Goal: Transaction & Acquisition: Obtain resource

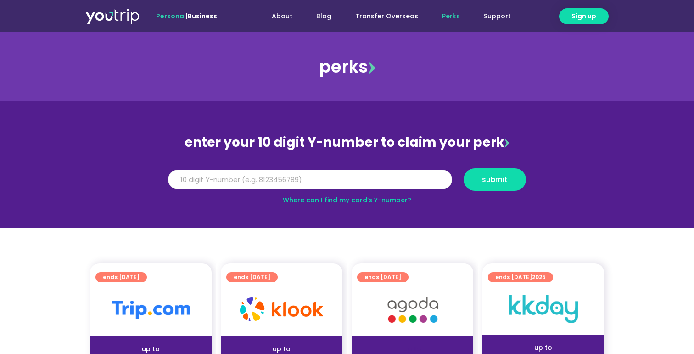
click at [241, 173] on input "Y Number" at bounding box center [310, 179] width 284 height 20
type input "8139252604"
click at [494, 182] on span "submit" at bounding box center [495, 179] width 26 height 7
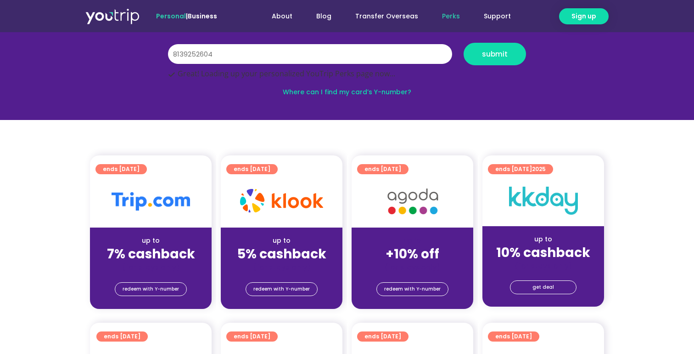
scroll to position [131, 0]
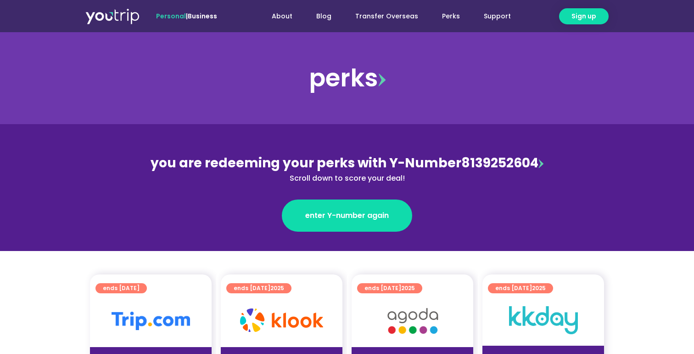
click at [147, 285] on link "ends [DATE]" at bounding box center [121, 288] width 51 height 10
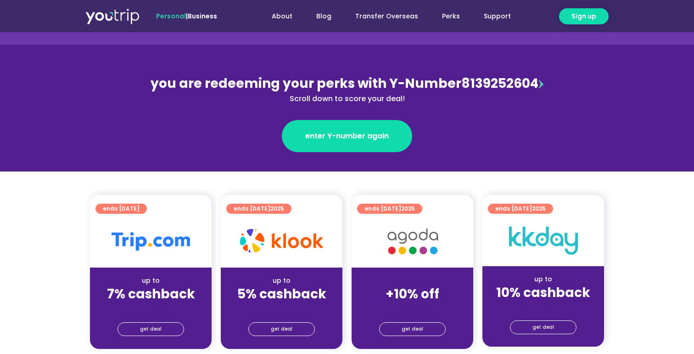
scroll to position [97, 0]
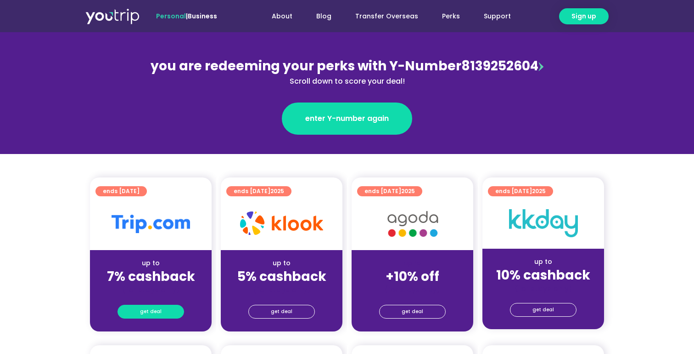
click at [166, 309] on link "get deal" at bounding box center [151, 311] width 67 height 14
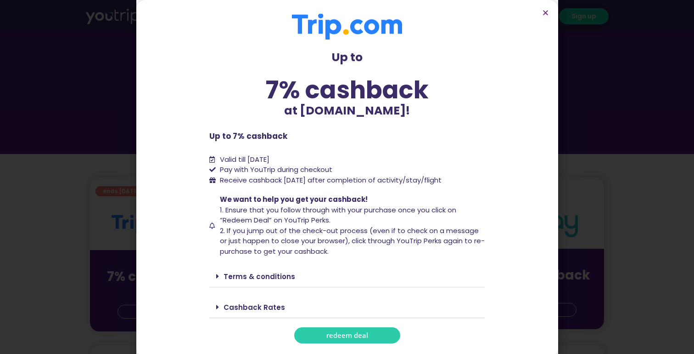
click at [354, 332] on span "redeem deal" at bounding box center [348, 335] width 42 height 7
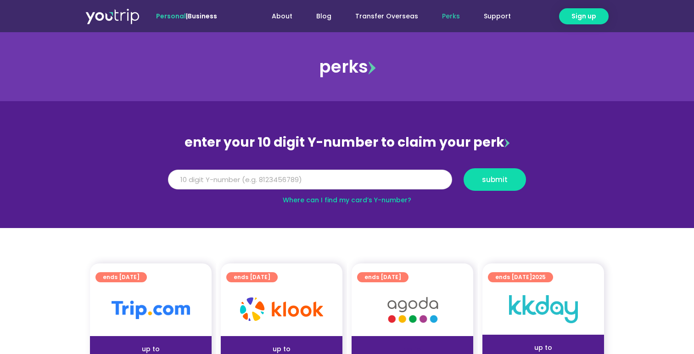
click at [282, 181] on input "Y Number" at bounding box center [310, 179] width 284 height 20
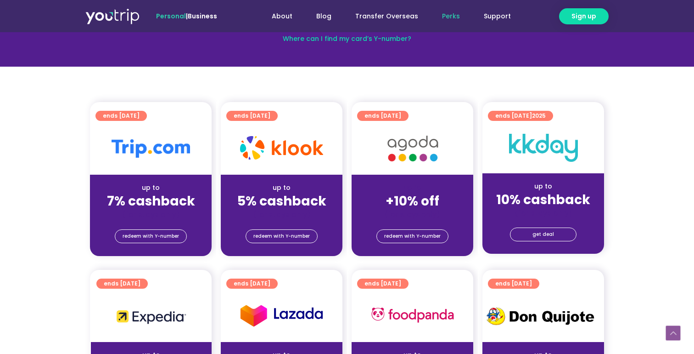
scroll to position [65, 0]
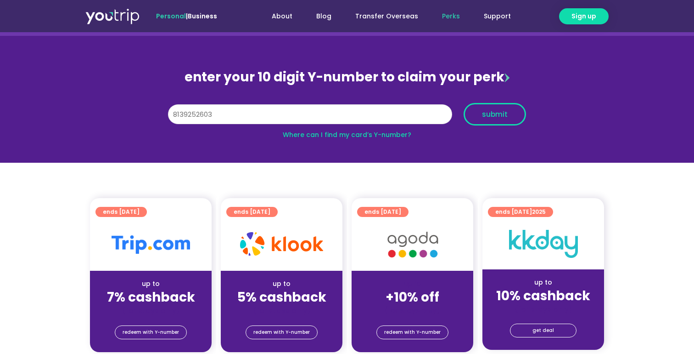
type input "8139252603"
click at [502, 106] on button "submit" at bounding box center [495, 114] width 62 height 23
